Goal: Task Accomplishment & Management: Manage account settings

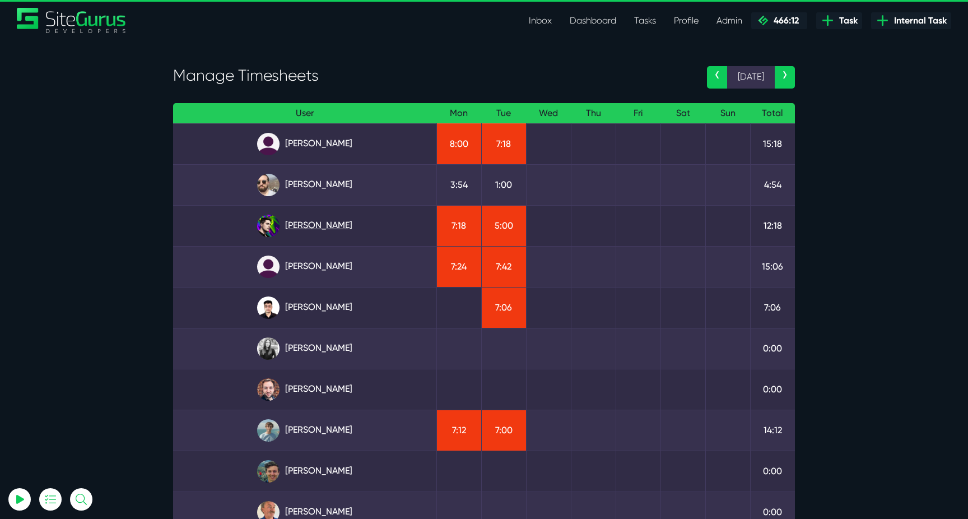
type input "luke@sitegurus.io"
click at [329, 225] on link "[PERSON_NAME]" at bounding box center [304, 225] width 245 height 22
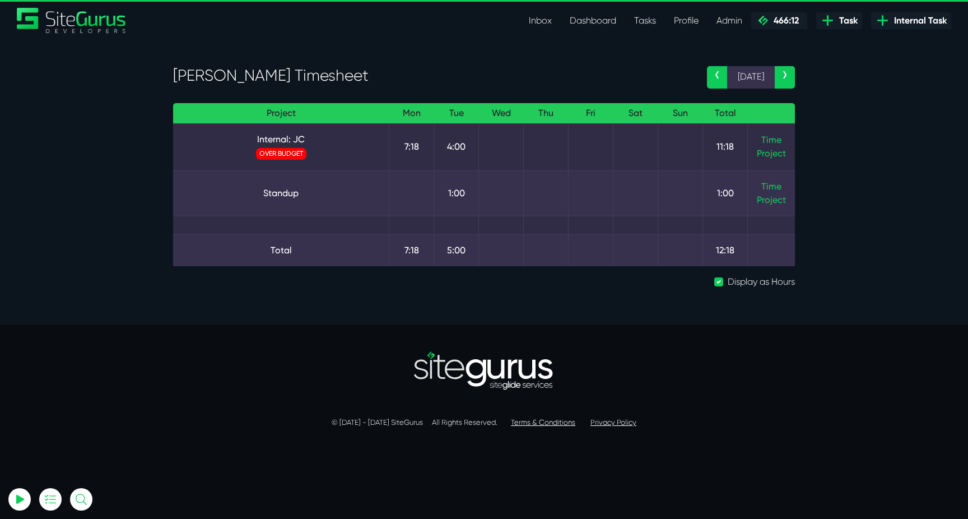
click at [786, 149] on td "Time Project" at bounding box center [772, 146] width 48 height 47
click at [773, 141] on link "Time" at bounding box center [771, 139] width 20 height 11
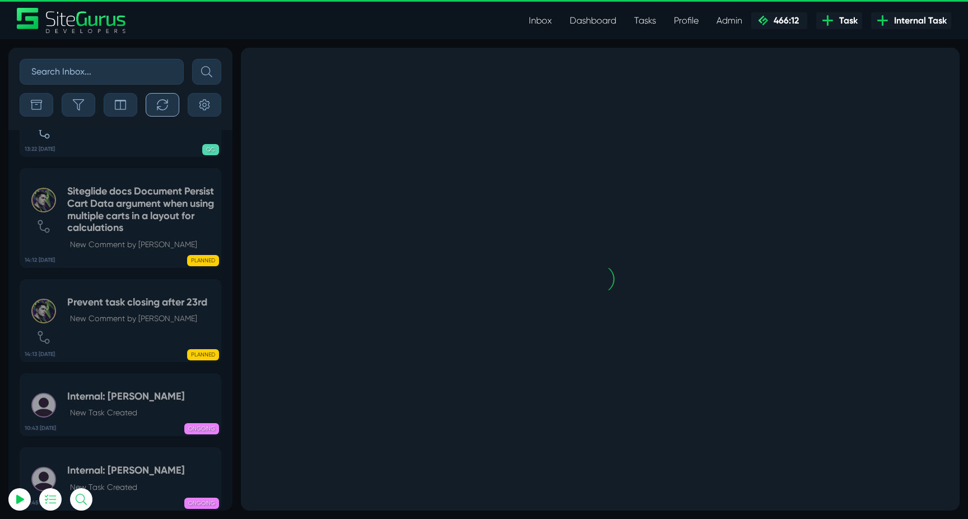
drag, startPoint x: 0, startPoint y: 0, endPoint x: 129, endPoint y: 173, distance: 215.7
click at [155, 103] on button "button" at bounding box center [163, 105] width 34 height 24
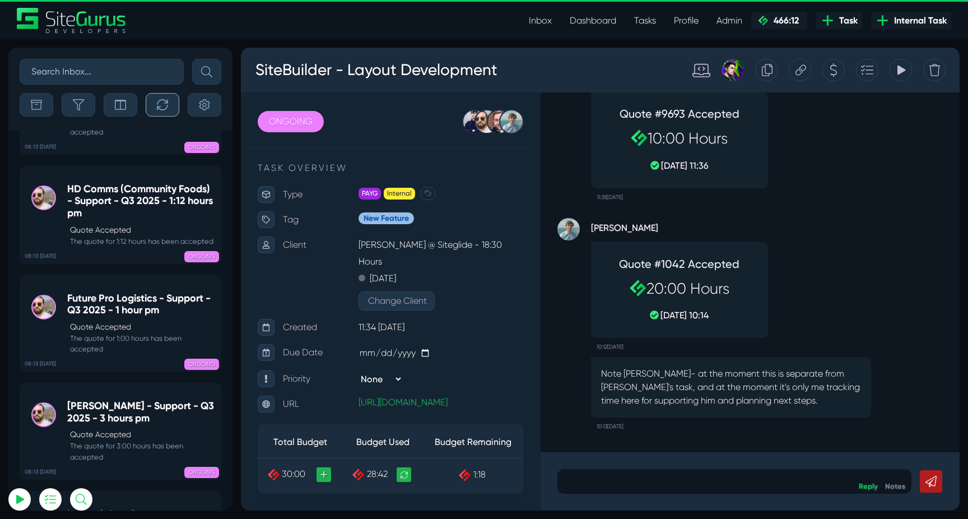
scroll to position [-44791, 0]
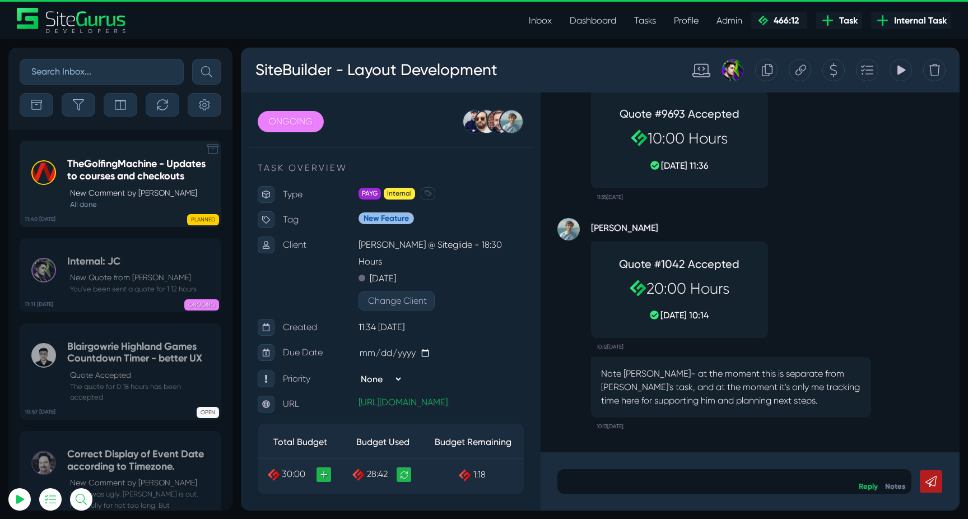
click at [146, 161] on h5 "TheGolfingMachine - Updates to courses and checkouts" at bounding box center [141, 170] width 148 height 24
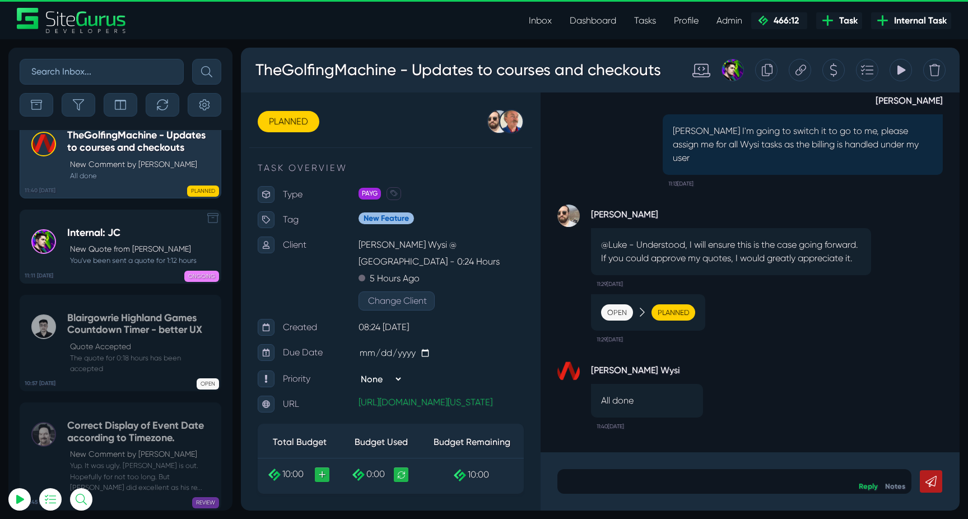
scroll to position [-44712, 0]
